Goal: Use online tool/utility: Utilize a website feature to perform a specific function

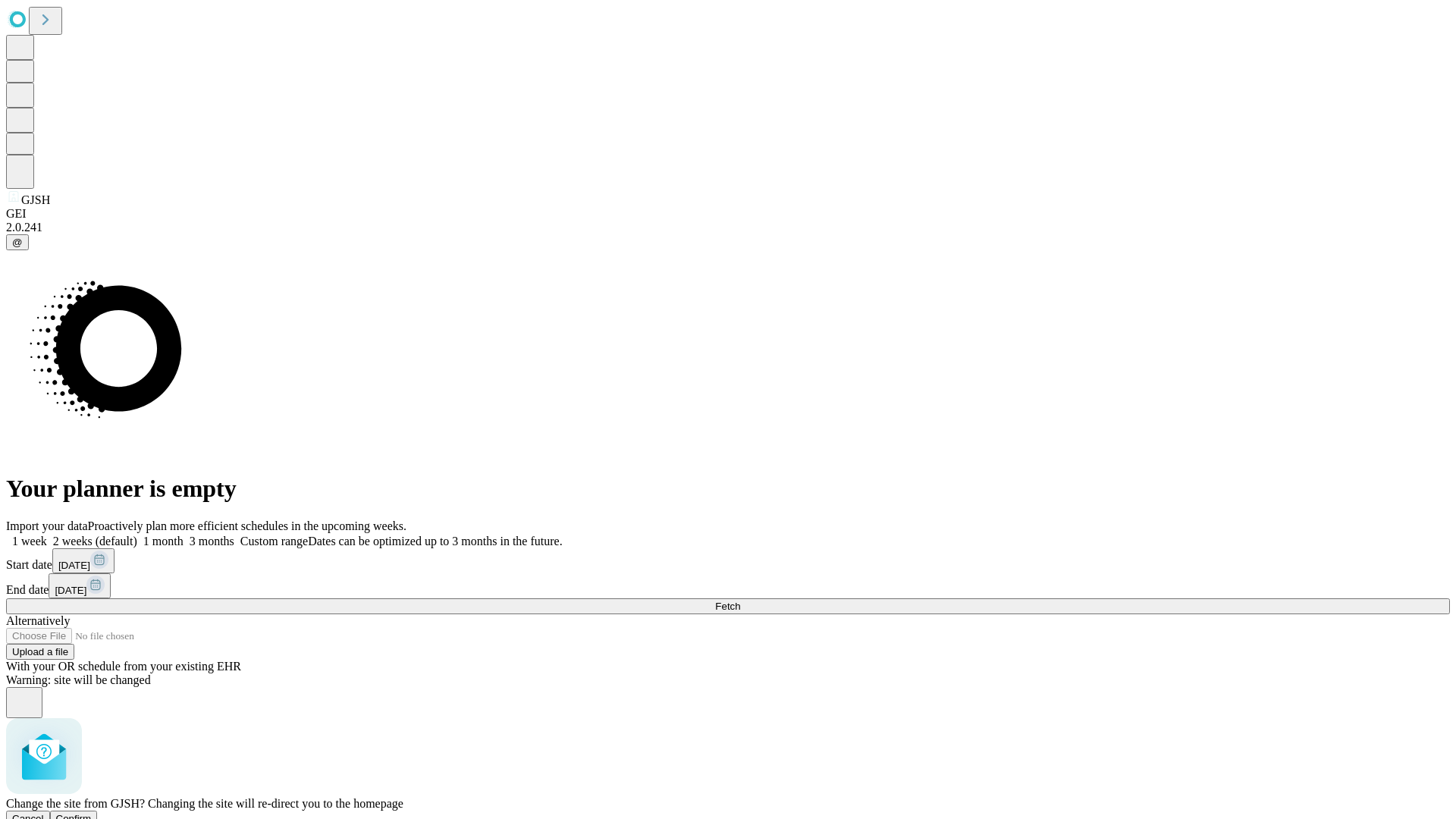
click at [92, 813] on span "Confirm" at bounding box center [74, 818] width 35 height 11
click at [183, 534] on label "1 month" at bounding box center [161, 540] width 46 height 13
click at [740, 600] on span "Fetch" at bounding box center [728, 606] width 25 height 11
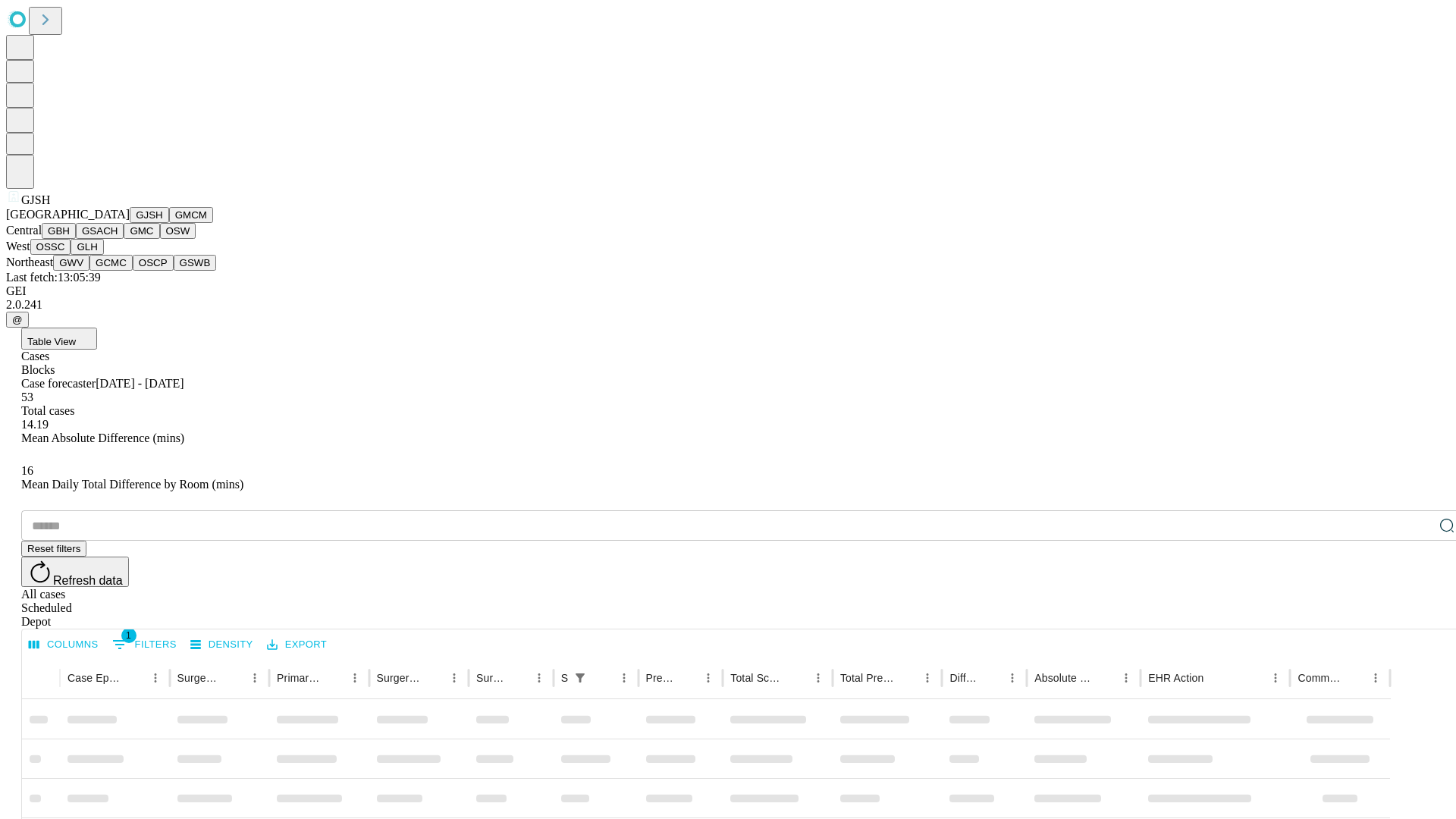
click at [169, 223] on button "GMCM" at bounding box center [191, 215] width 44 height 16
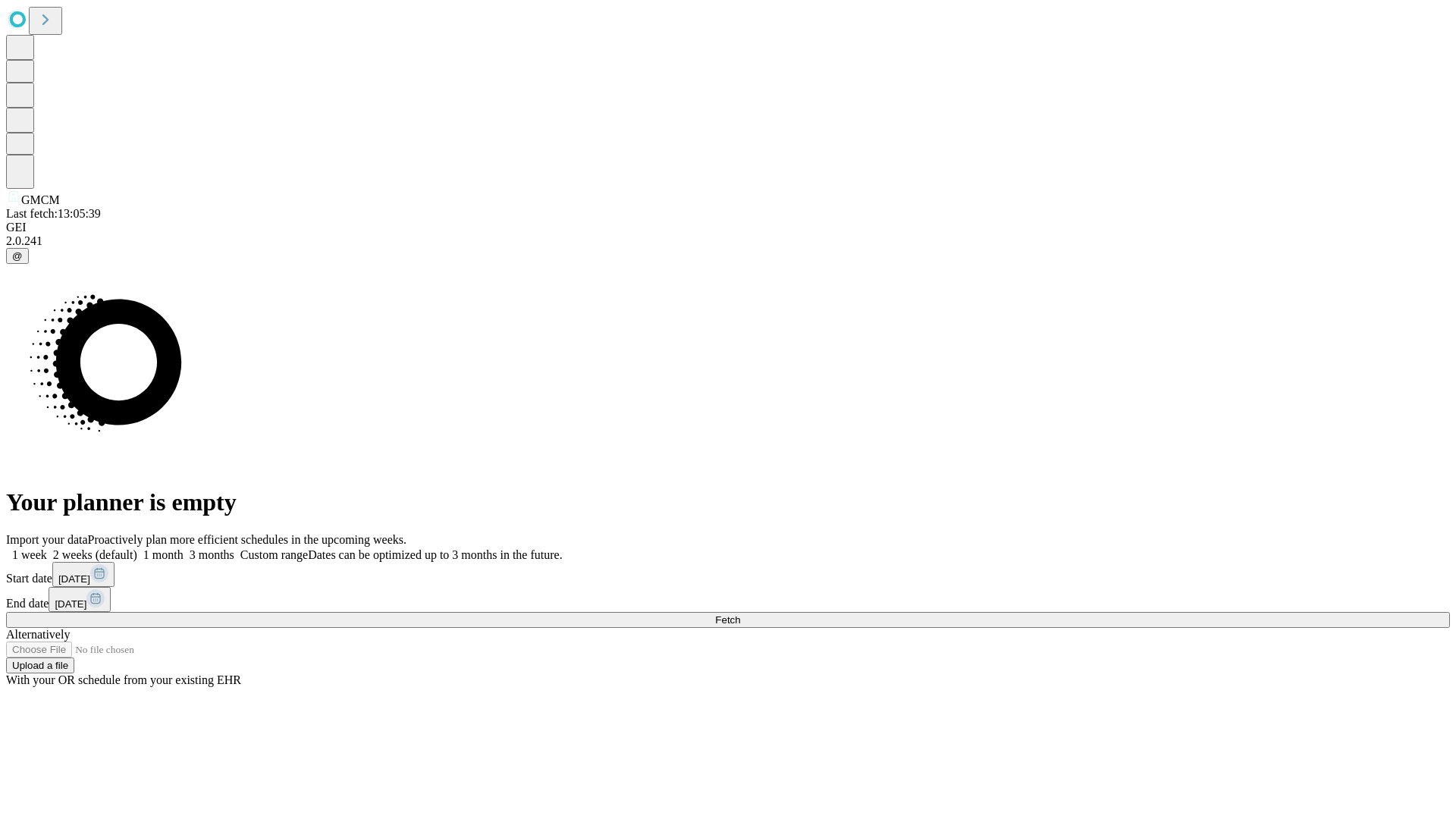
click at [183, 548] on label "1 month" at bounding box center [161, 555] width 46 height 13
click at [740, 614] on span "Fetch" at bounding box center [728, 620] width 25 height 11
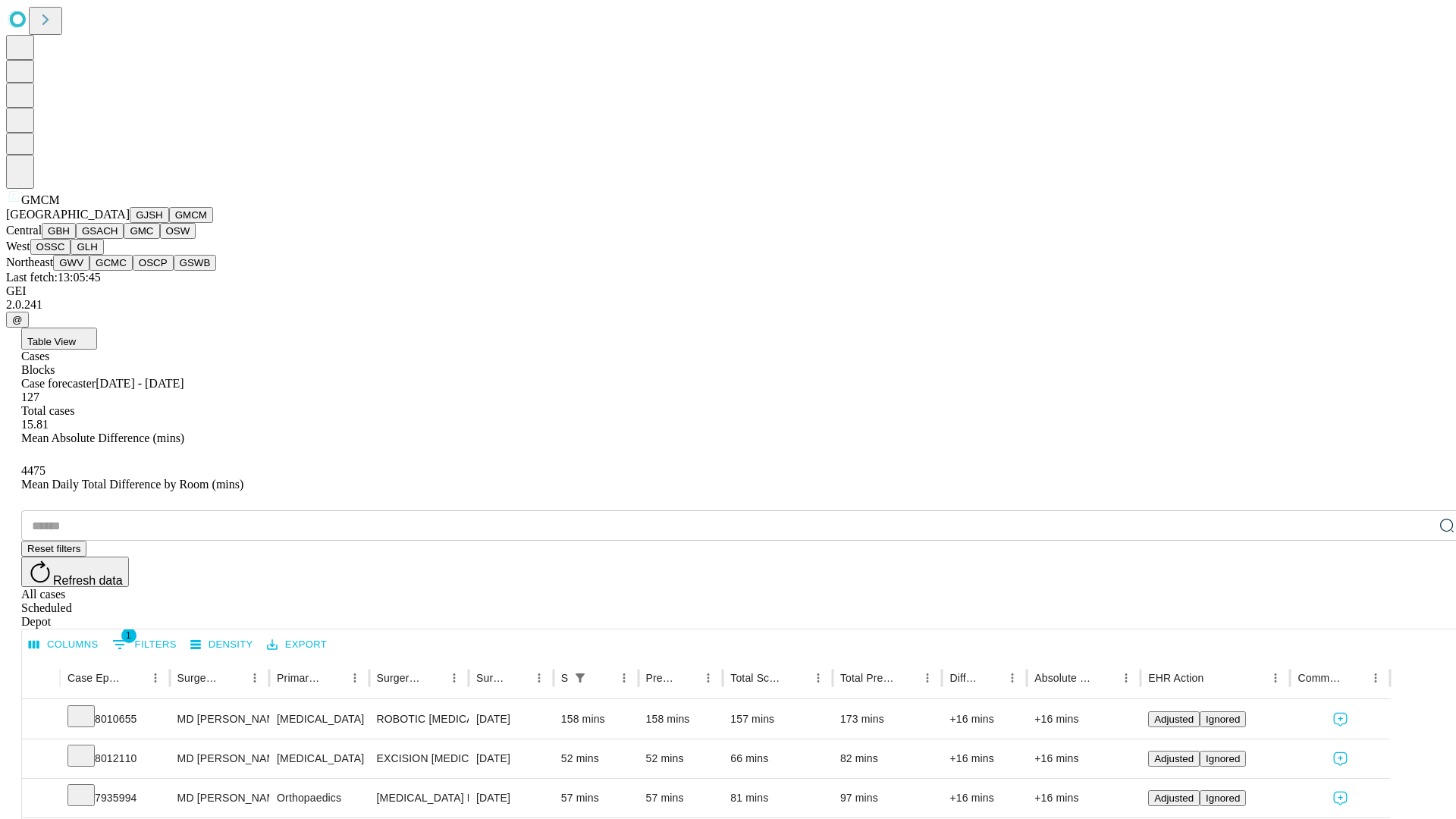
click at [76, 239] on button "GBH" at bounding box center [58, 231] width 34 height 16
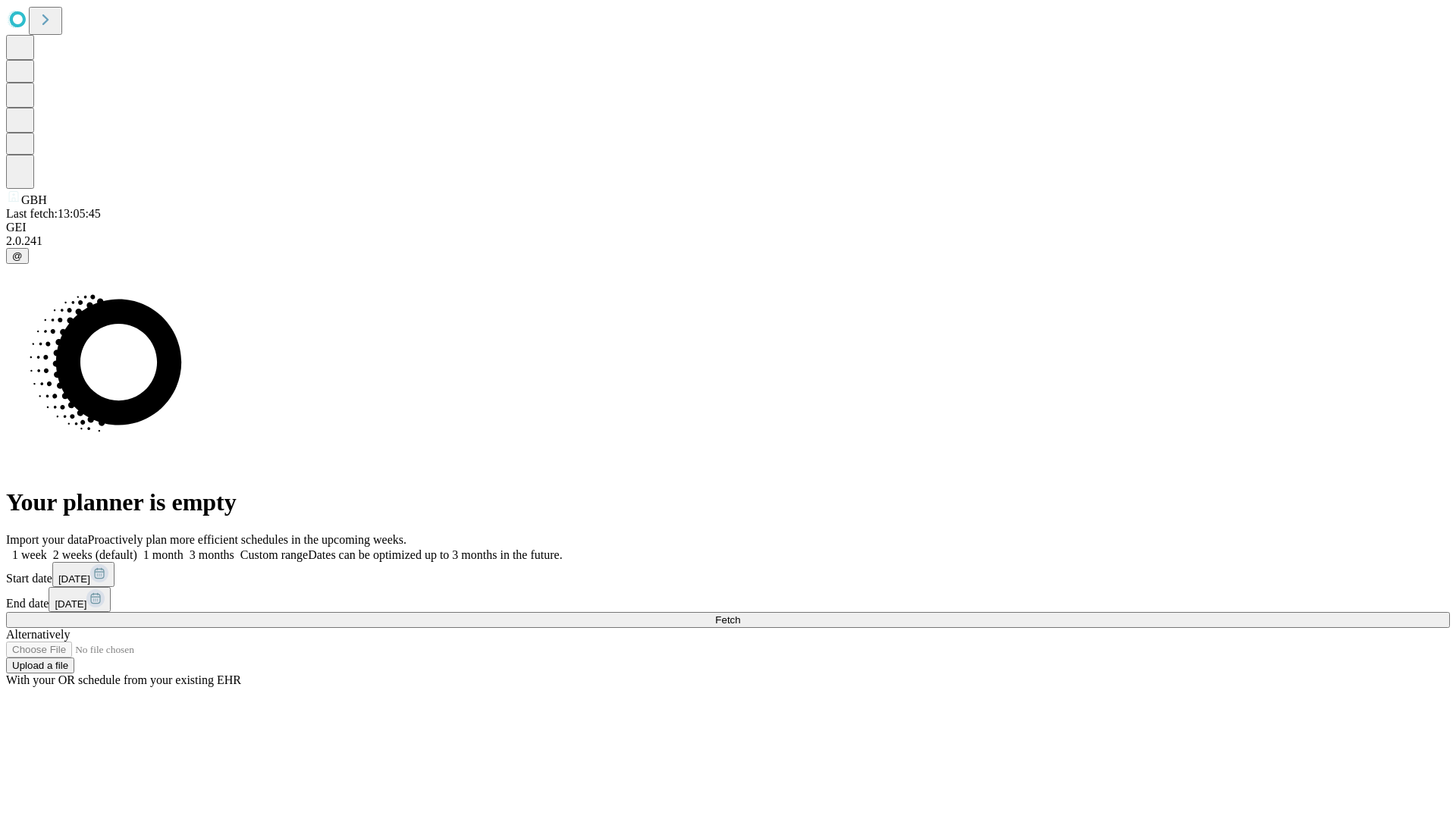
click at [183, 548] on label "1 month" at bounding box center [161, 555] width 46 height 13
click at [740, 614] on span "Fetch" at bounding box center [728, 620] width 25 height 11
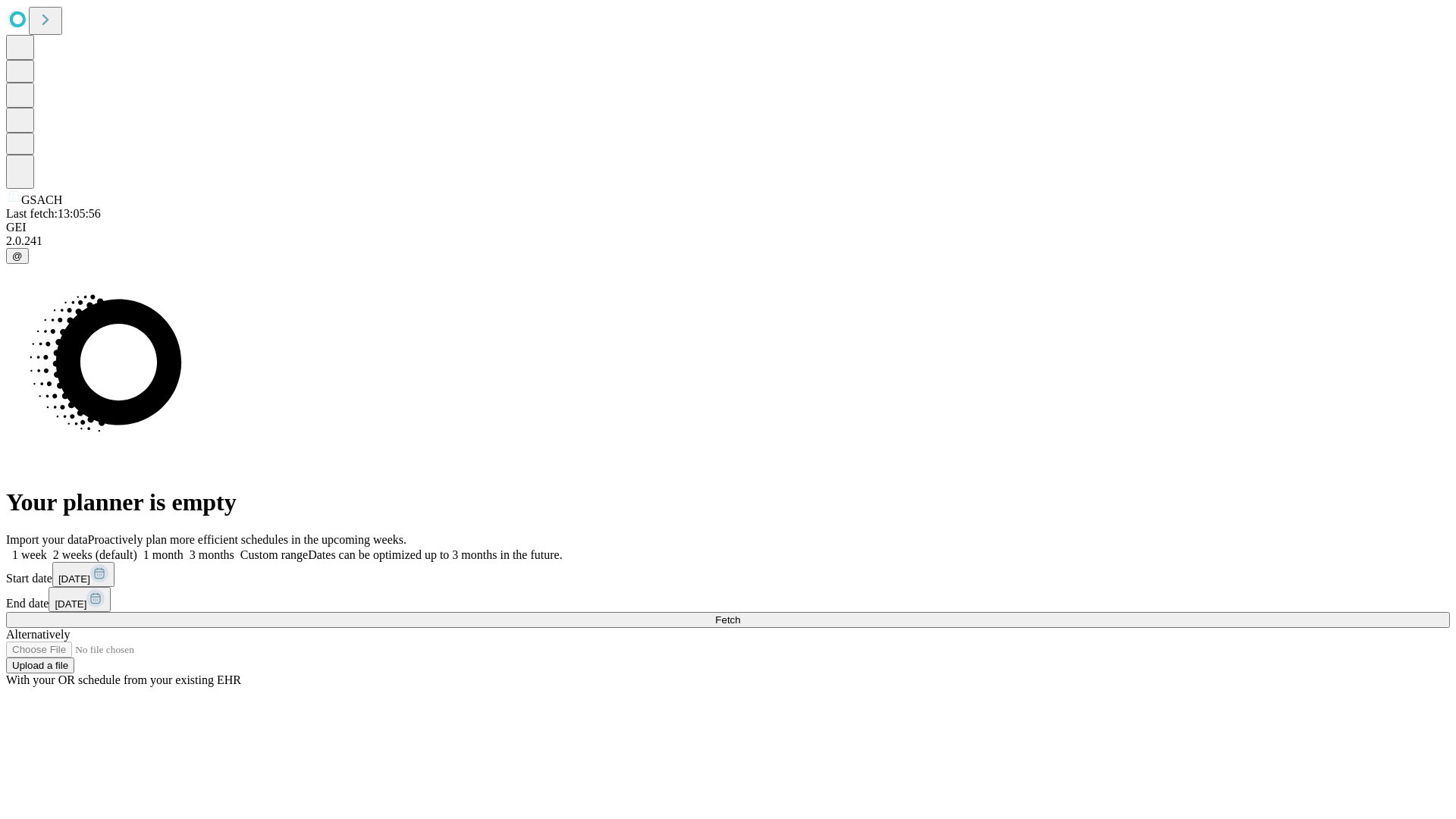
click at [183, 548] on label "1 month" at bounding box center [161, 555] width 46 height 13
click at [740, 614] on span "Fetch" at bounding box center [728, 620] width 25 height 11
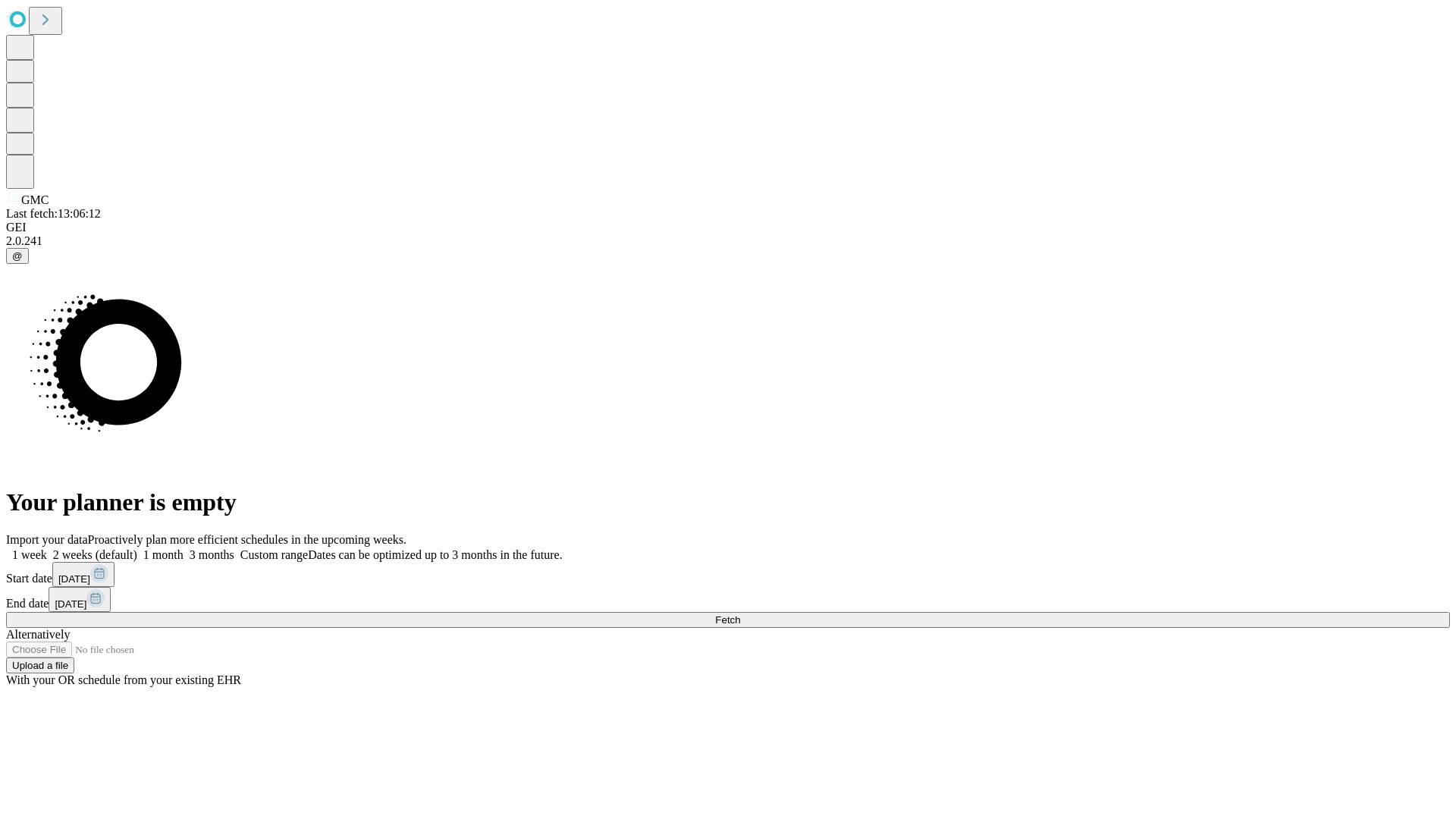
click at [183, 548] on label "1 month" at bounding box center [161, 555] width 46 height 13
click at [740, 614] on span "Fetch" at bounding box center [728, 620] width 25 height 11
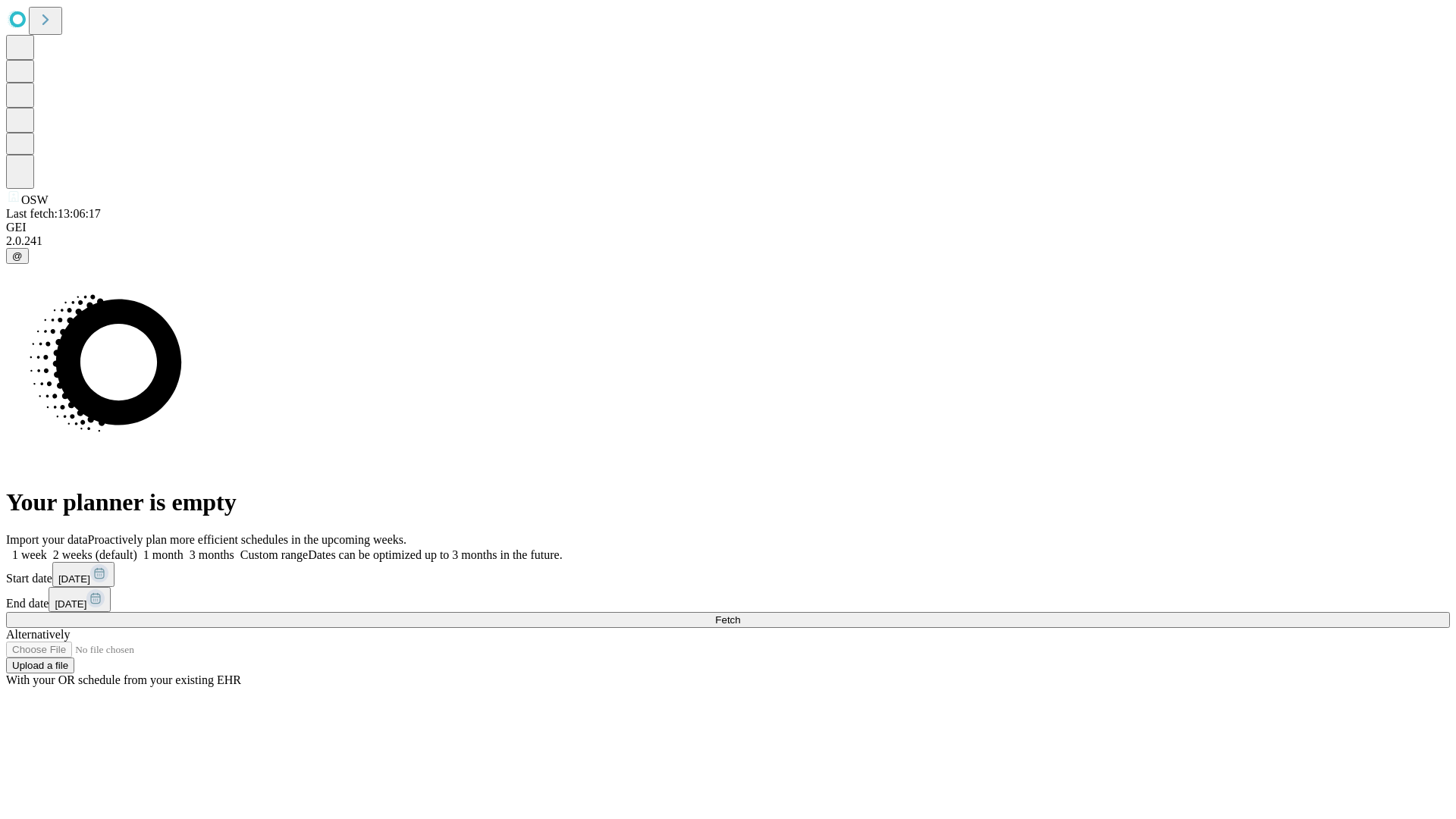
click at [183, 548] on label "1 month" at bounding box center [161, 555] width 46 height 13
click at [740, 614] on span "Fetch" at bounding box center [728, 620] width 25 height 11
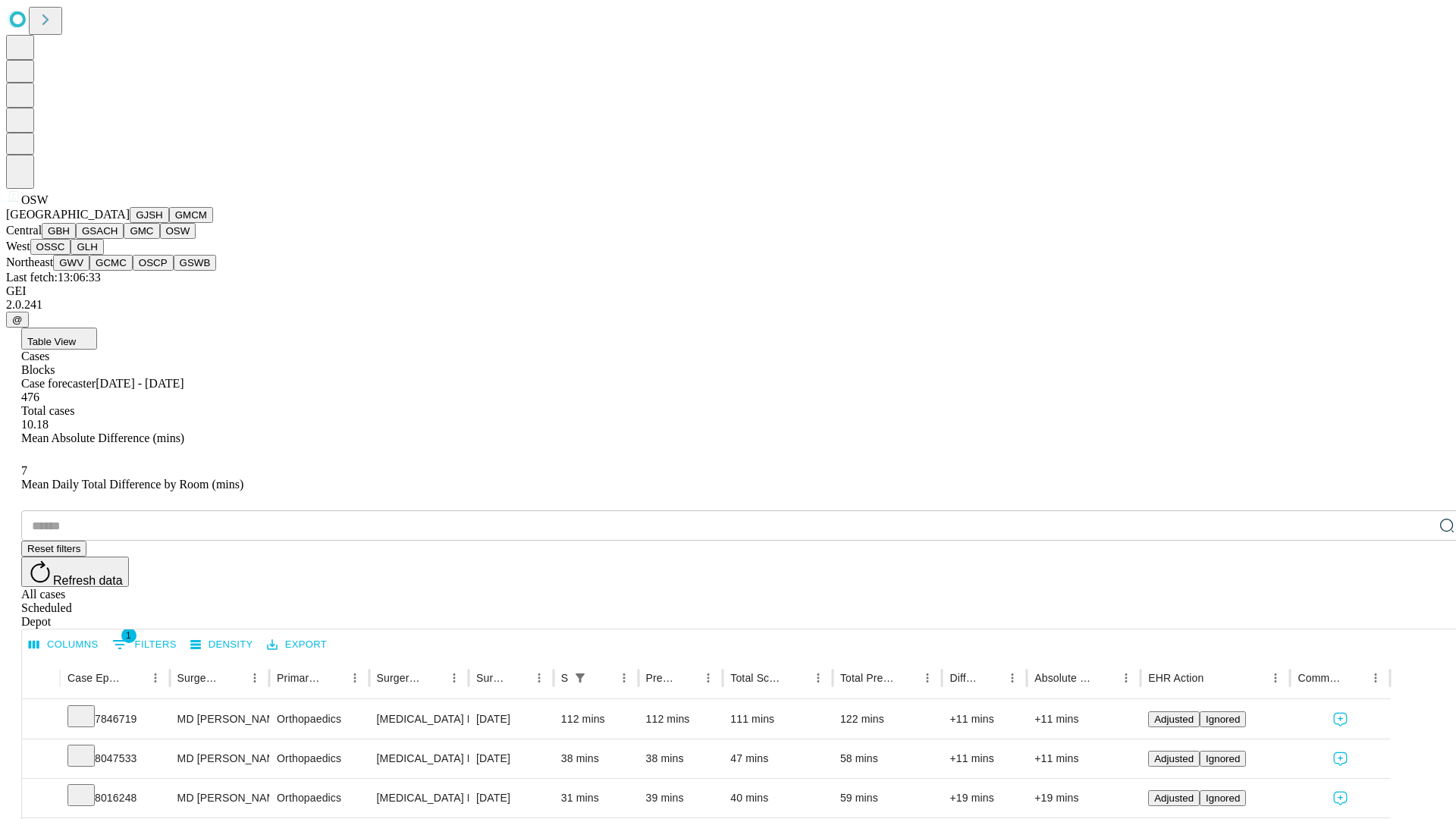
click at [71, 255] on button "OSSC" at bounding box center [50, 247] width 41 height 16
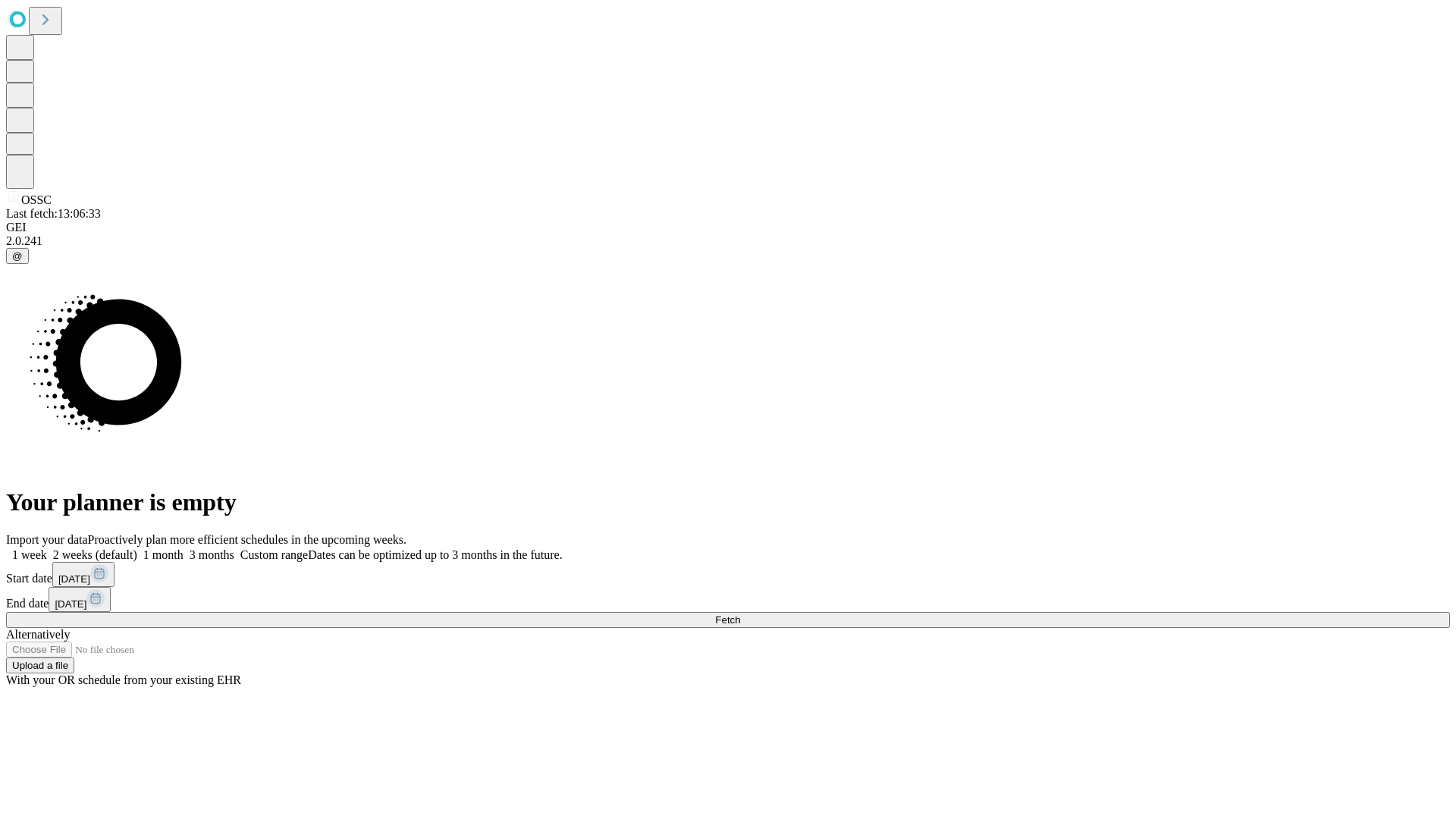
click at [183, 548] on label "1 month" at bounding box center [161, 555] width 46 height 13
click at [740, 614] on span "Fetch" at bounding box center [728, 620] width 25 height 11
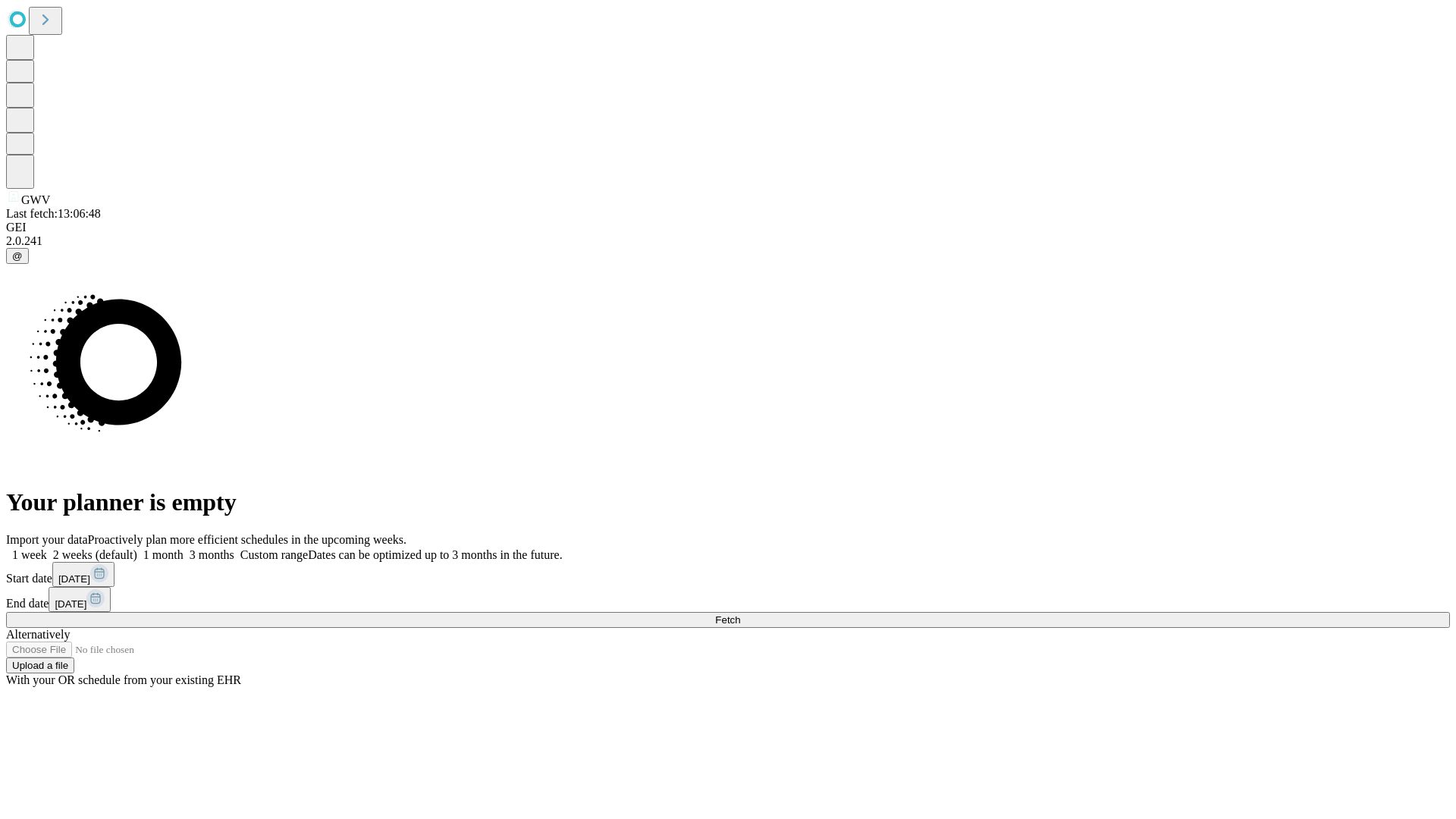
click at [740, 614] on span "Fetch" at bounding box center [728, 620] width 25 height 11
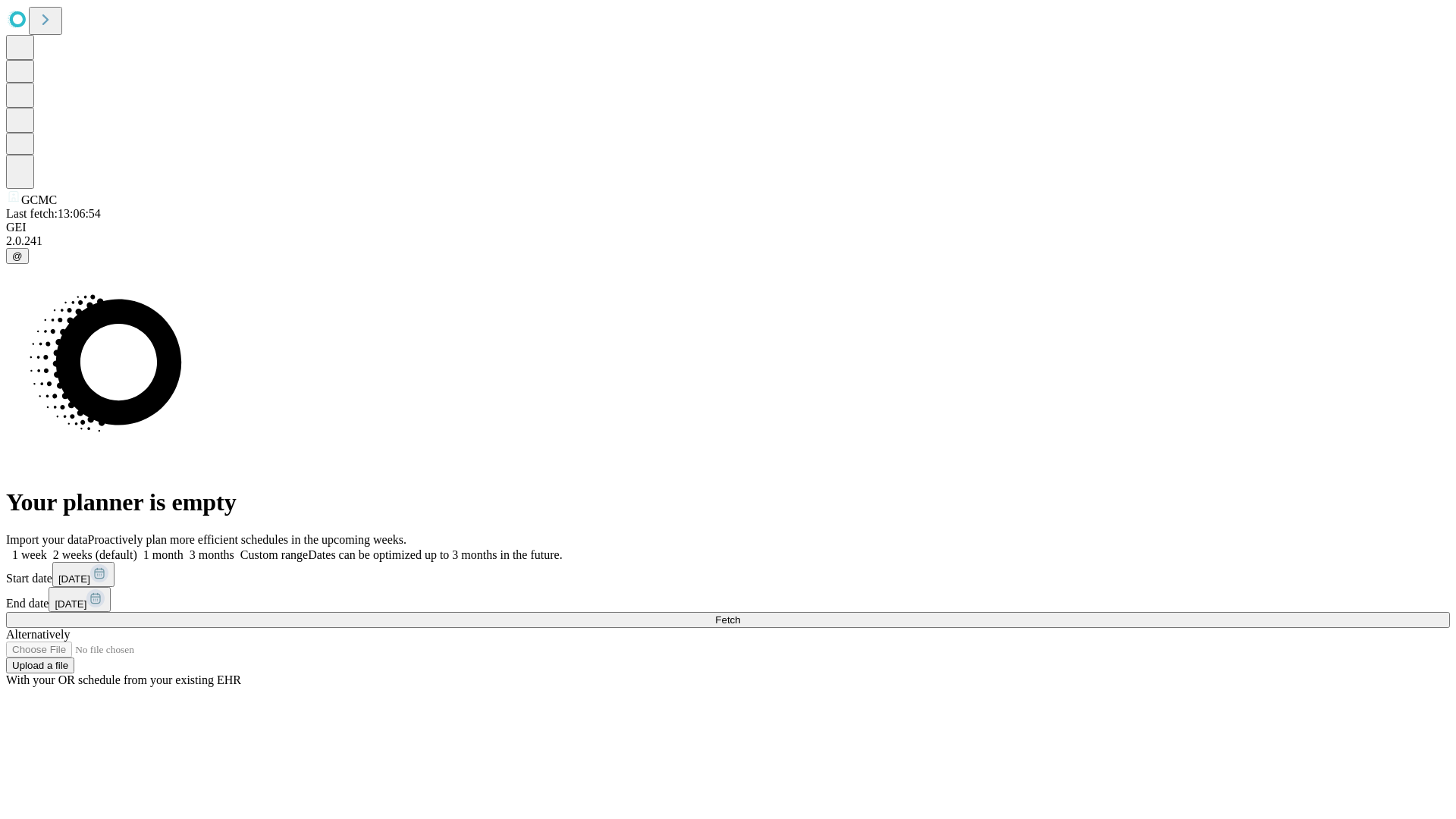
click at [183, 548] on label "1 month" at bounding box center [161, 555] width 46 height 13
click at [740, 614] on span "Fetch" at bounding box center [728, 620] width 25 height 11
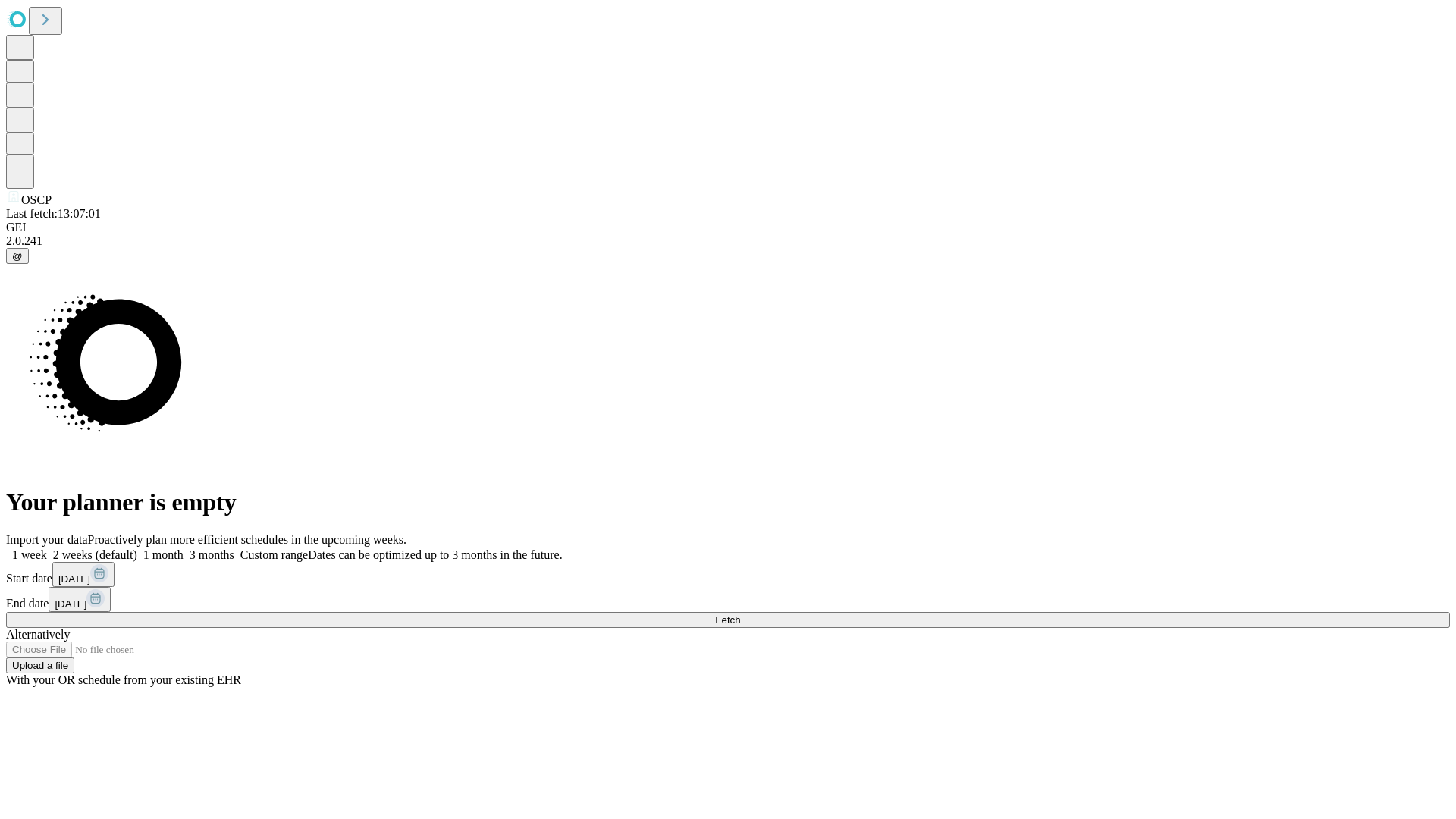
click at [183, 548] on label "1 month" at bounding box center [161, 555] width 46 height 13
click at [740, 614] on span "Fetch" at bounding box center [728, 620] width 25 height 11
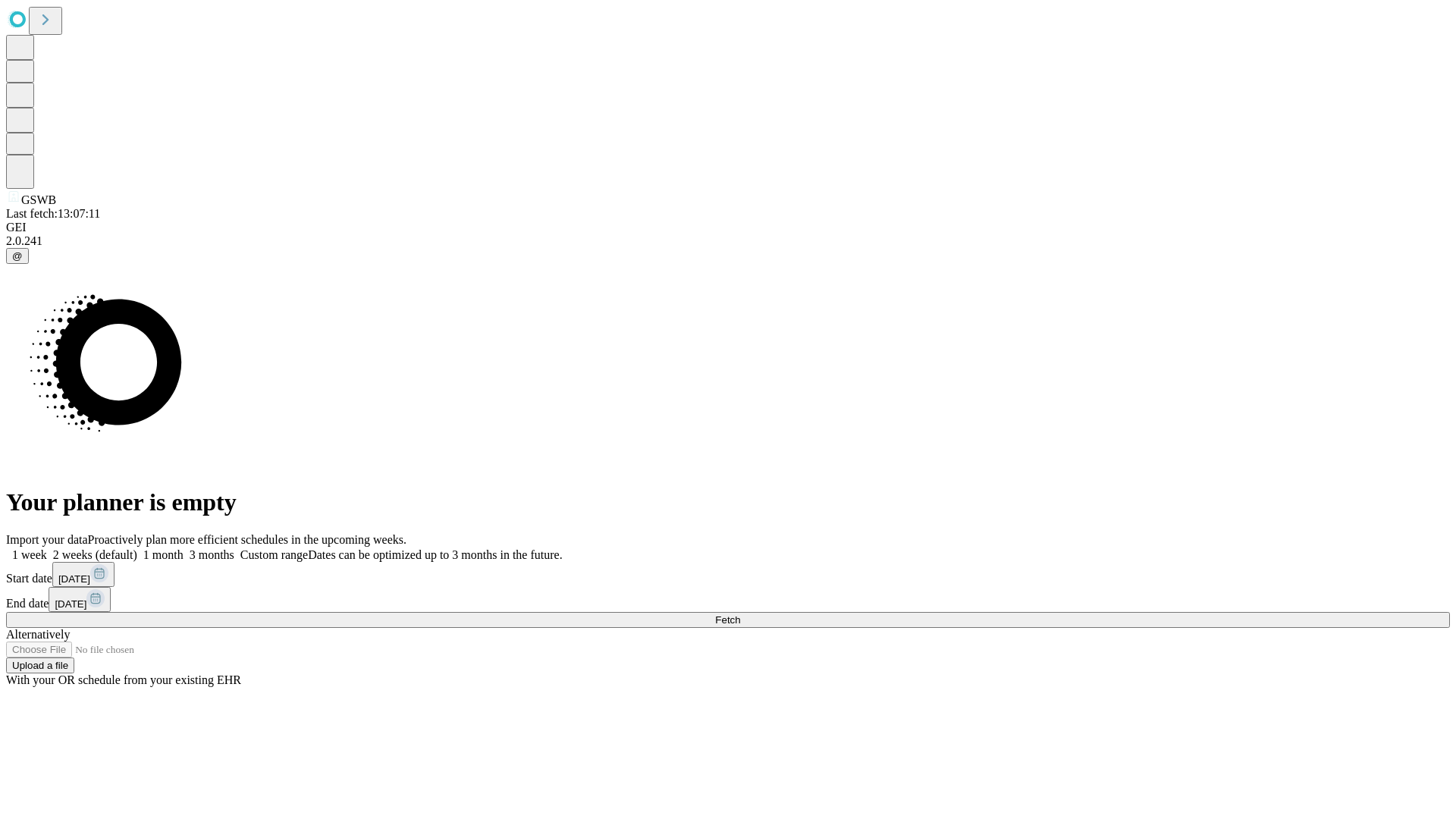
click at [183, 548] on label "1 month" at bounding box center [161, 555] width 46 height 13
click at [740, 614] on span "Fetch" at bounding box center [728, 620] width 25 height 11
